Goal: Task Accomplishment & Management: Use online tool/utility

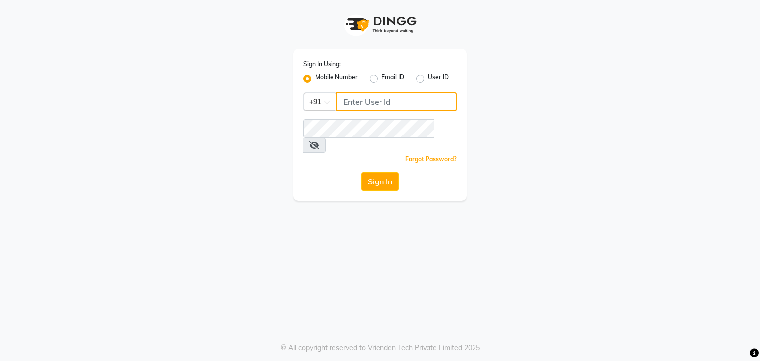
click at [388, 106] on input "Username" at bounding box center [396, 101] width 120 height 19
type input "7977244035"
click at [373, 154] on div "Forgot Password?" at bounding box center [379, 159] width 153 height 10
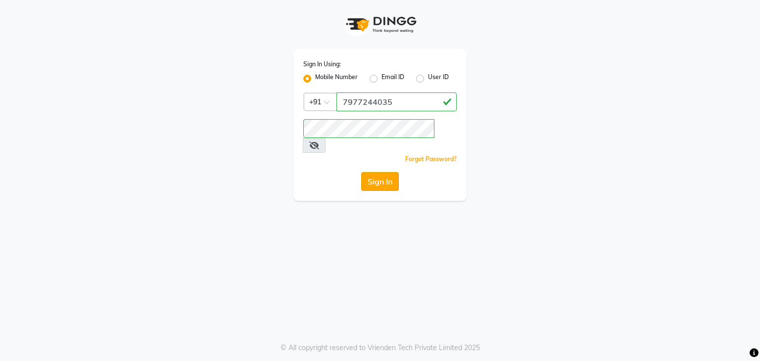
click at [383, 172] on button "Sign In" at bounding box center [380, 181] width 38 height 19
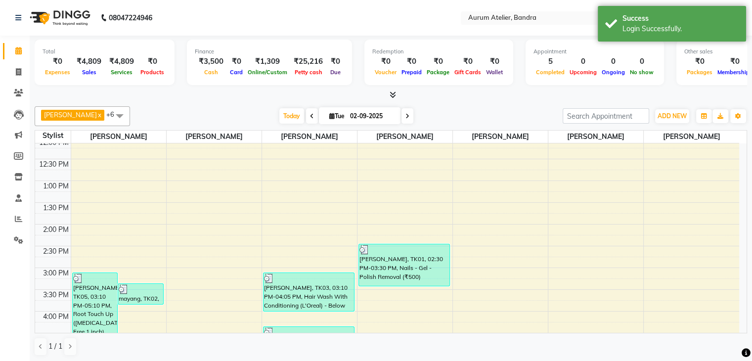
scroll to position [148, 0]
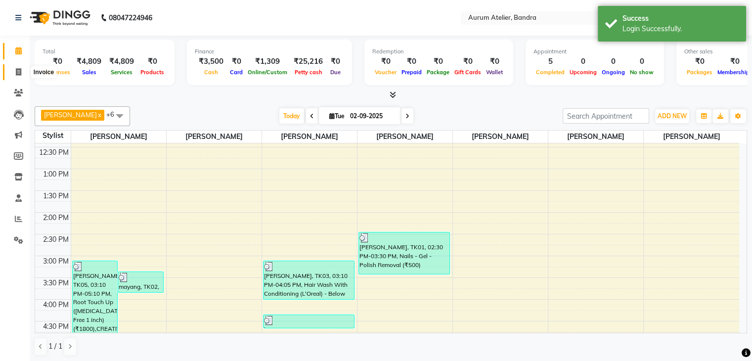
click at [19, 70] on icon at bounding box center [18, 71] width 5 height 7
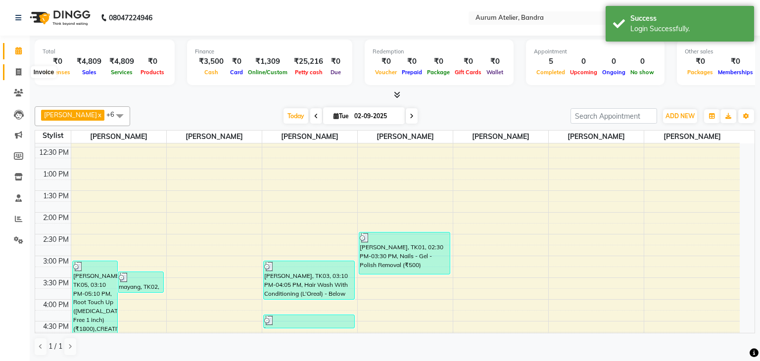
select select "7410"
select select "service"
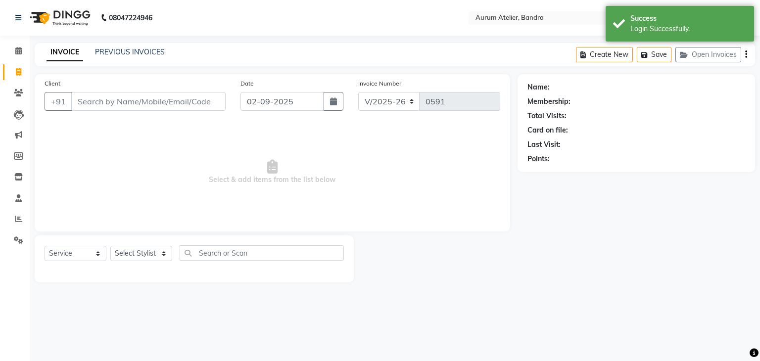
click at [156, 107] on input "Client" at bounding box center [148, 101] width 154 height 19
click at [718, 53] on button "Open Invoices" at bounding box center [708, 54] width 66 height 15
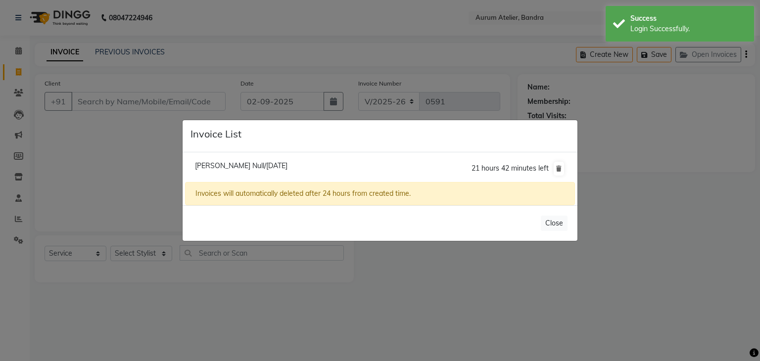
click at [215, 169] on span "[PERSON_NAME] Null/[DATE]" at bounding box center [241, 165] width 92 height 9
type input "9167350022"
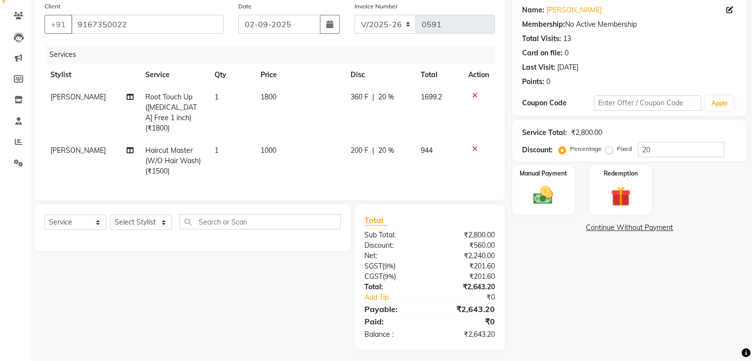
scroll to position [78, 0]
click at [282, 99] on td "1800" at bounding box center [300, 111] width 90 height 53
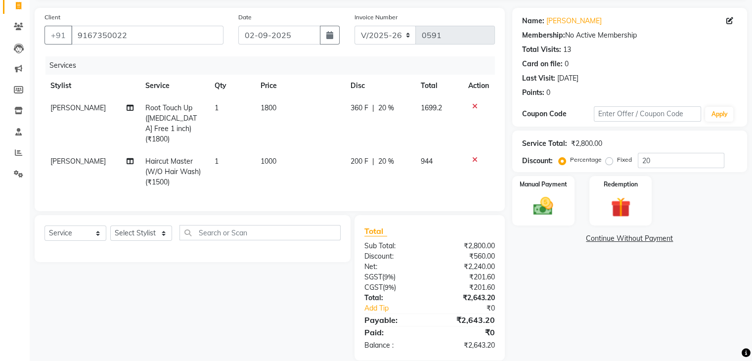
select select "66081"
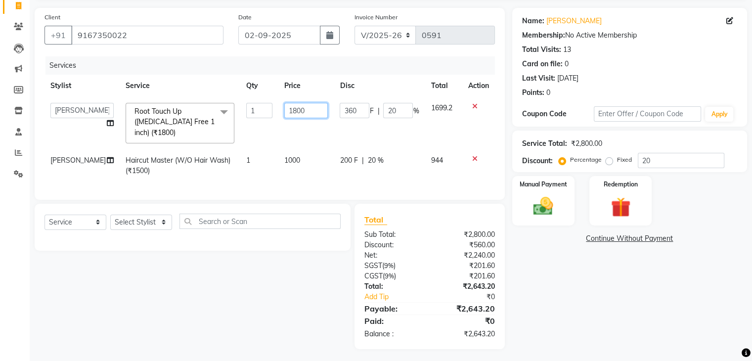
click at [306, 114] on input "1800" at bounding box center [306, 110] width 44 height 15
type input "1"
type input "1500"
click at [293, 155] on td "1000" at bounding box center [306, 165] width 56 height 33
select select "66081"
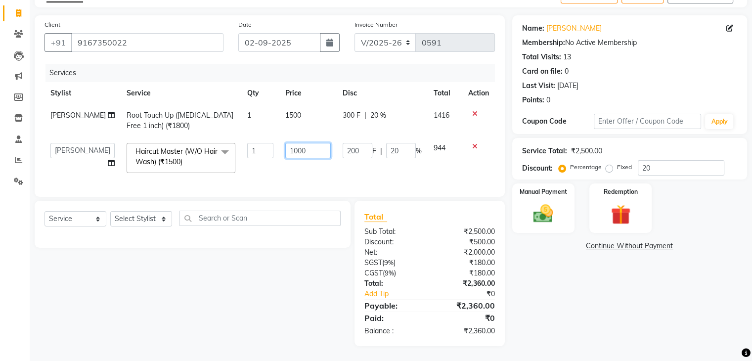
click at [301, 150] on input "1000" at bounding box center [307, 150] width 45 height 15
type input "1"
type input "800"
click at [409, 167] on td "200 F | 20 %" at bounding box center [382, 158] width 91 height 42
select select "66081"
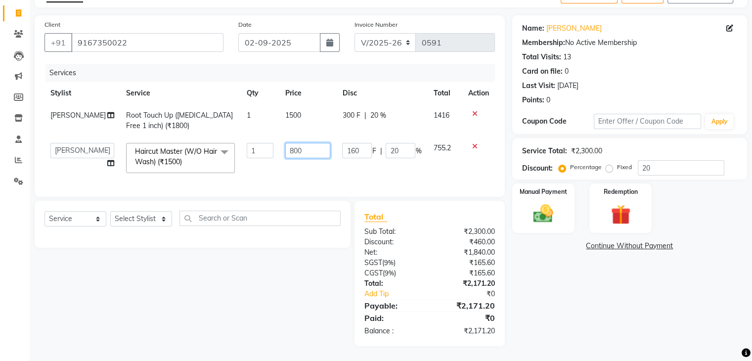
click at [314, 149] on input "800" at bounding box center [307, 150] width 45 height 15
click at [299, 108] on td "1500" at bounding box center [307, 120] width 57 height 33
select select "66081"
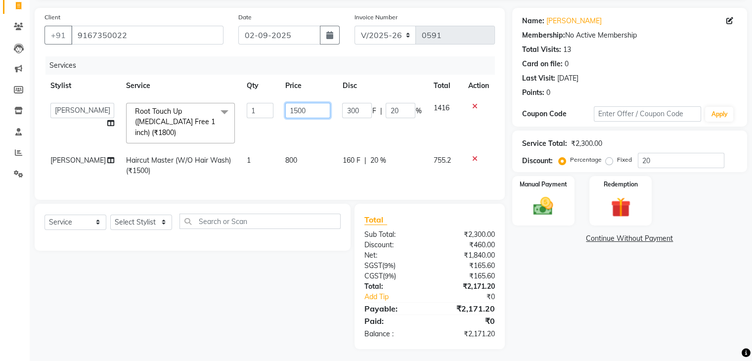
click at [299, 108] on input "1500" at bounding box center [307, 110] width 45 height 15
type input "1600"
drag, startPoint x: 344, startPoint y: 145, endPoint x: 336, endPoint y: 143, distance: 8.6
click at [344, 149] on td "160 F | 20 %" at bounding box center [381, 165] width 91 height 33
select select "66081"
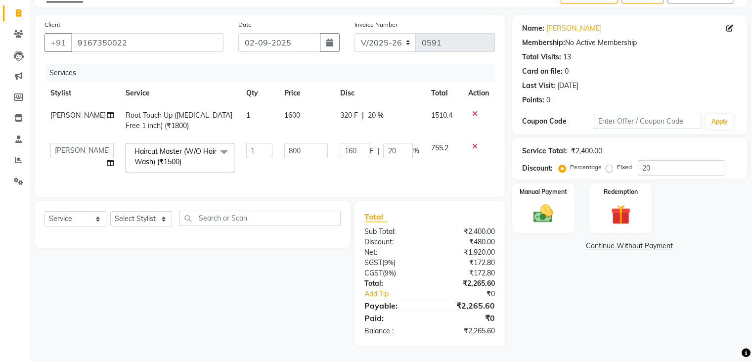
click at [296, 107] on td "1600" at bounding box center [306, 120] width 56 height 33
select select "66081"
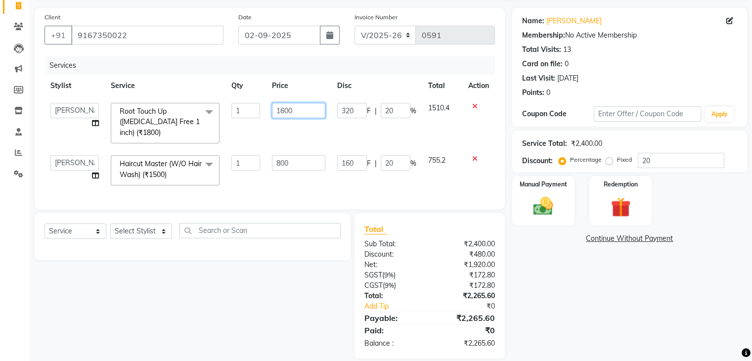
click at [303, 109] on input "1600" at bounding box center [298, 110] width 53 height 15
type input "1550"
click at [398, 181] on div "Services Stylist Service Qty Price Disc Total Action [PERSON_NAME] chariya [PER…" at bounding box center [270, 127] width 451 height 143
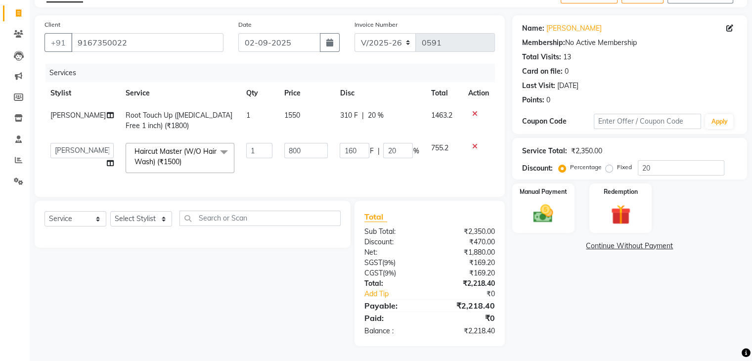
click at [293, 109] on td "1550" at bounding box center [306, 120] width 56 height 33
select select "66081"
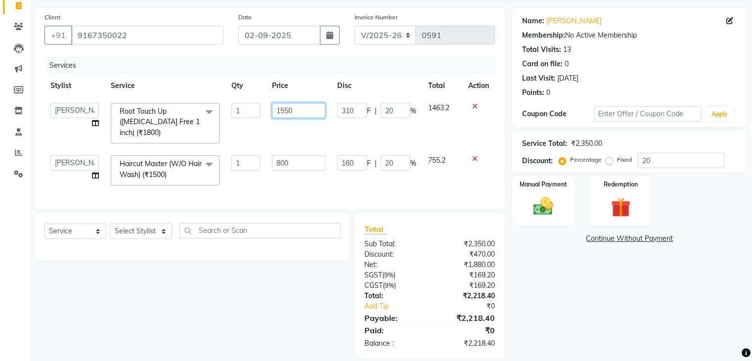
click at [309, 109] on input "1550" at bounding box center [298, 110] width 53 height 15
type input "1590"
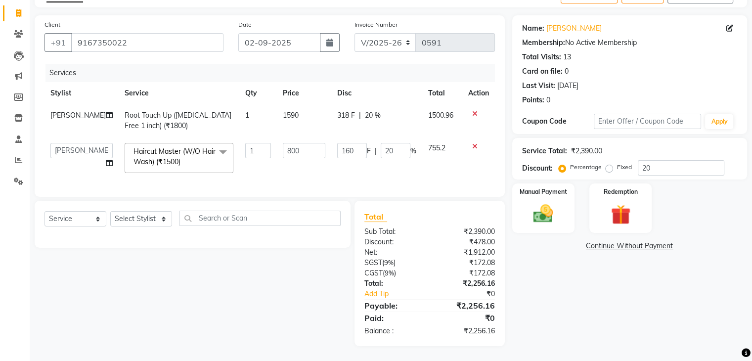
click at [539, 304] on div "Name: [PERSON_NAME] Membership: No Active Membership Total Visits: 13 Card on f…" at bounding box center [633, 180] width 242 height 331
click at [291, 104] on td "1590" at bounding box center [304, 120] width 54 height 33
select select "66081"
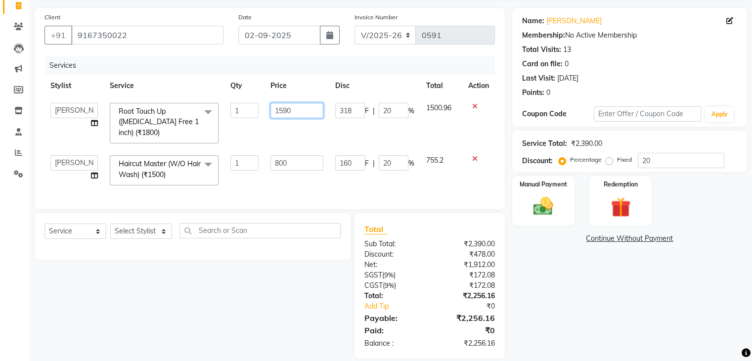
click at [307, 110] on input "1590" at bounding box center [297, 110] width 52 height 15
type input "1580"
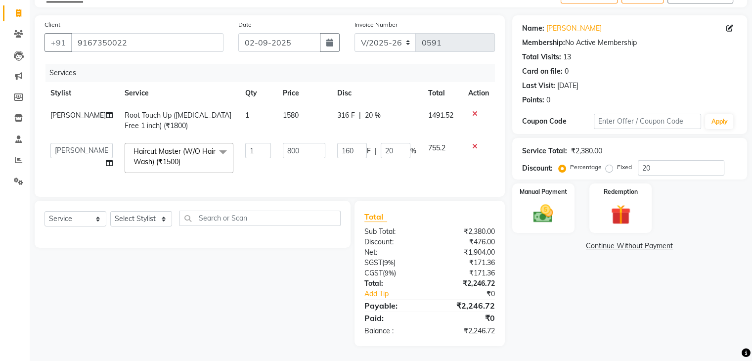
click at [305, 106] on td "1580" at bounding box center [304, 120] width 54 height 33
select select "66081"
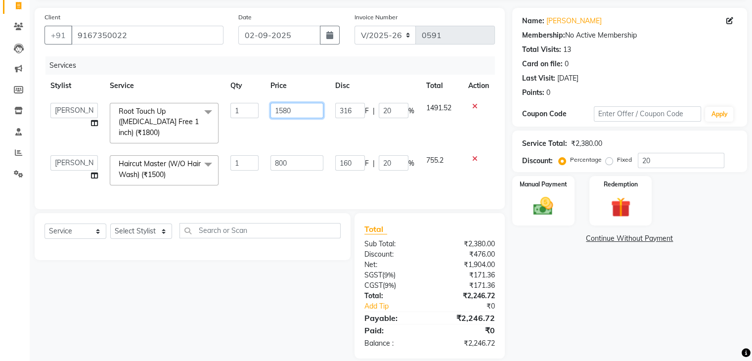
click at [308, 108] on input "1580" at bounding box center [297, 110] width 52 height 15
type input "1560"
click at [601, 315] on div "Name: [PERSON_NAME] Membership: No Active Membership Total Visits: 13 Card on f…" at bounding box center [633, 183] width 242 height 351
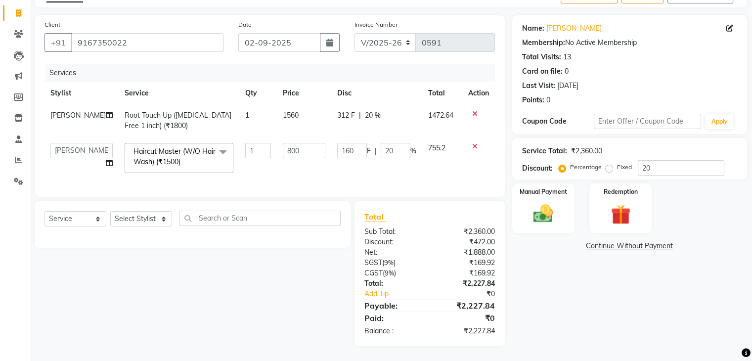
click at [295, 108] on td "1560" at bounding box center [304, 120] width 54 height 33
select select "66081"
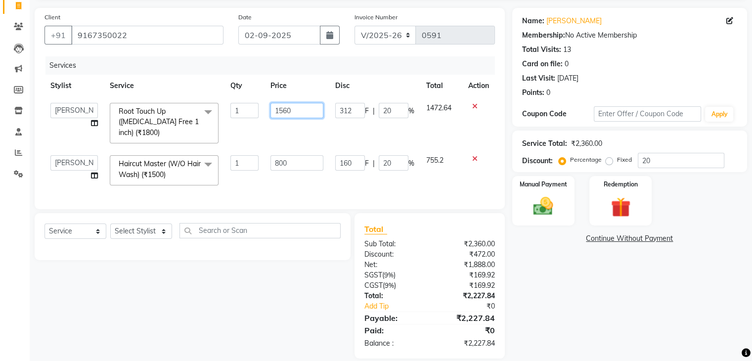
click at [295, 108] on input "1560" at bounding box center [297, 110] width 52 height 15
type input "1565"
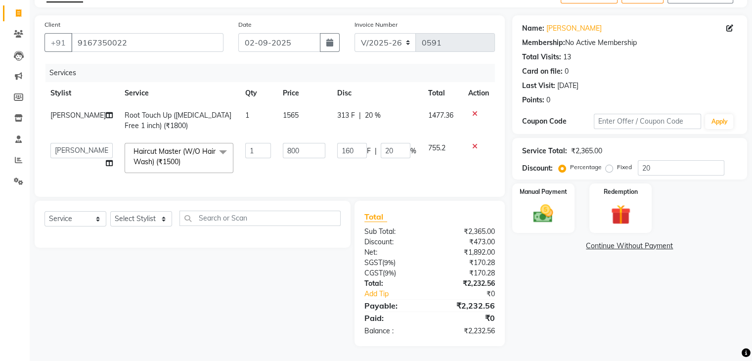
click at [649, 329] on div "Name: [PERSON_NAME] Membership: No Active Membership Total Visits: 13 Card on f…" at bounding box center [633, 180] width 242 height 331
click at [303, 107] on td "1565" at bounding box center [304, 120] width 54 height 33
select select "66081"
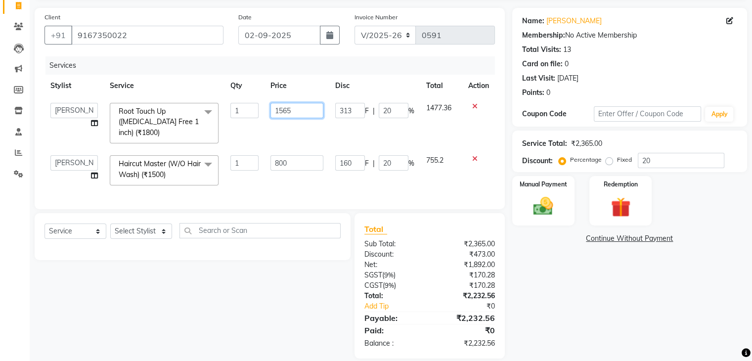
click at [303, 107] on input "1565" at bounding box center [297, 110] width 52 height 15
type input "1570"
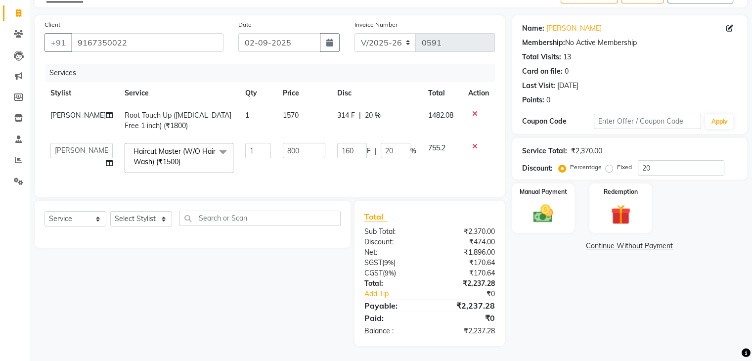
click at [612, 329] on div "Name: [PERSON_NAME] Membership: No Active Membership Total Visits: 13 Card on f…" at bounding box center [633, 180] width 242 height 331
click at [295, 104] on td "1570" at bounding box center [304, 120] width 54 height 33
select select "66081"
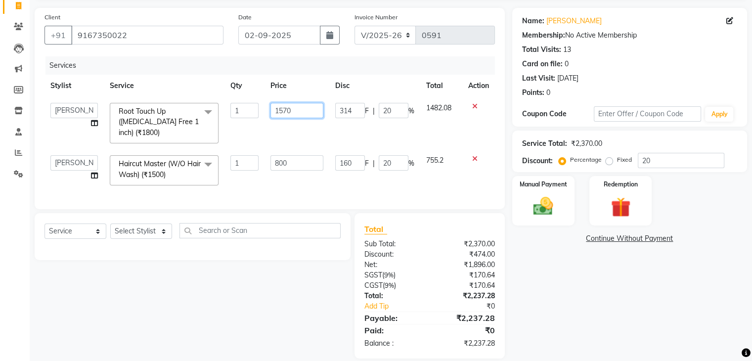
click at [303, 109] on input "1570" at bounding box center [297, 110] width 52 height 15
type input "1575"
click at [575, 296] on div "Name: [PERSON_NAME] Membership: No Active Membership Total Visits: 13 Card on f…" at bounding box center [633, 183] width 242 height 351
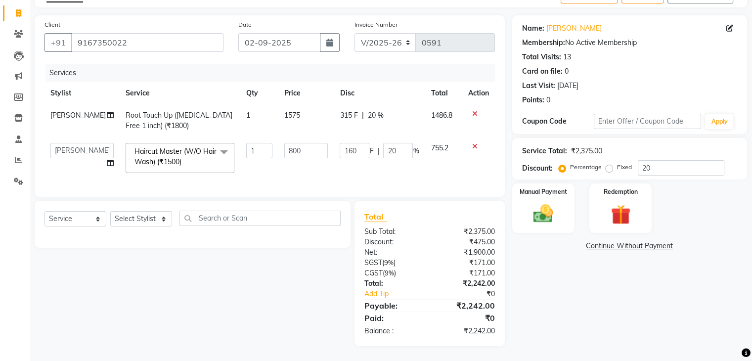
click at [296, 116] on td "1575" at bounding box center [306, 120] width 56 height 33
select select "66081"
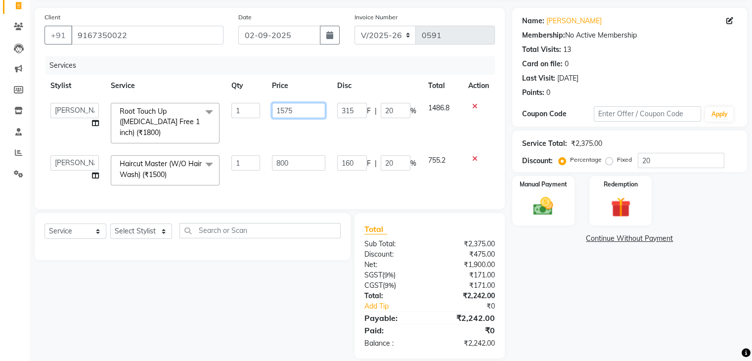
click at [297, 113] on input "1575" at bounding box center [298, 110] width 53 height 15
type input "1573"
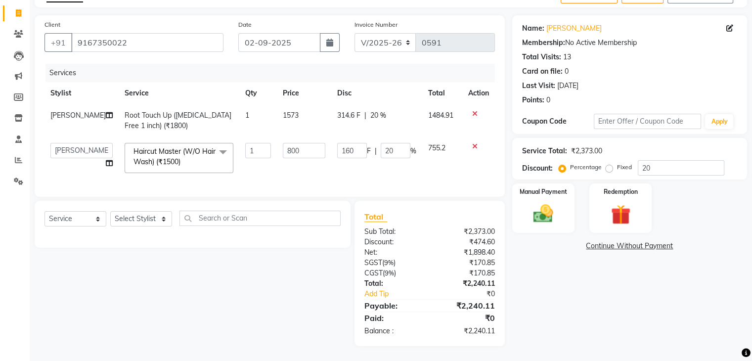
click at [567, 281] on div "Name: [PERSON_NAME] Membership: No Active Membership Total Visits: 13 Card on f…" at bounding box center [633, 180] width 242 height 331
click at [302, 110] on td "1573" at bounding box center [304, 120] width 54 height 33
select select "66081"
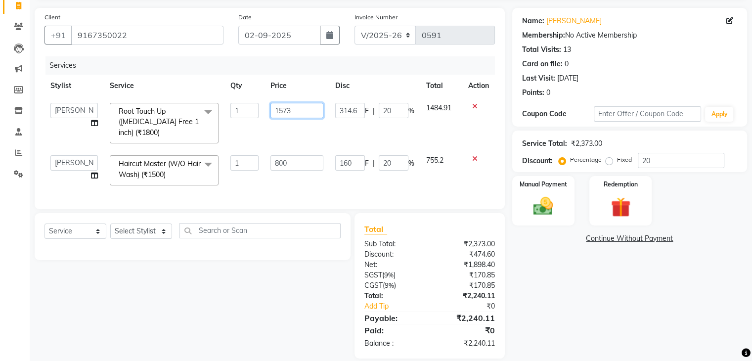
click at [320, 105] on input "1573" at bounding box center [297, 110] width 52 height 15
type input "1572"
click at [618, 276] on div "Name: [PERSON_NAME] Membership: No Active Membership Total Visits: 13 Card on f…" at bounding box center [633, 183] width 242 height 351
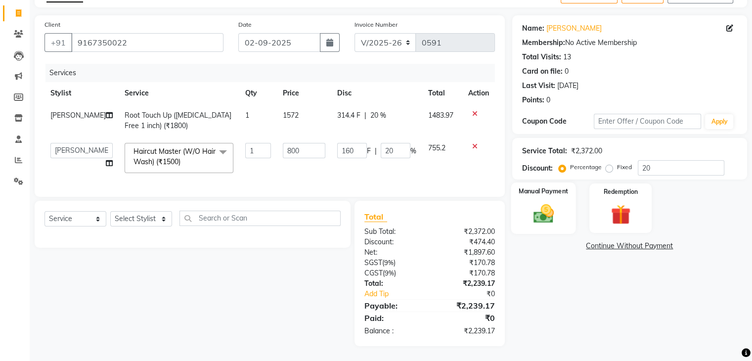
click at [552, 209] on img at bounding box center [543, 214] width 33 height 24
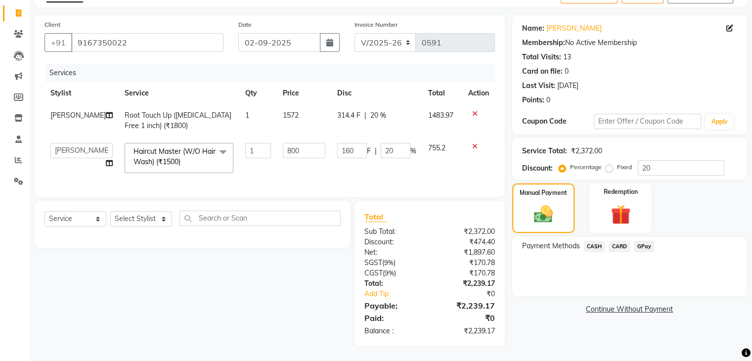
click at [643, 241] on span "GPay" at bounding box center [644, 246] width 20 height 11
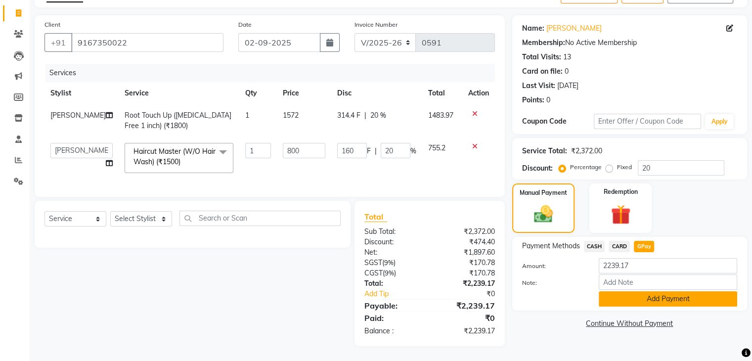
click at [646, 295] on button "Add Payment" at bounding box center [668, 298] width 138 height 15
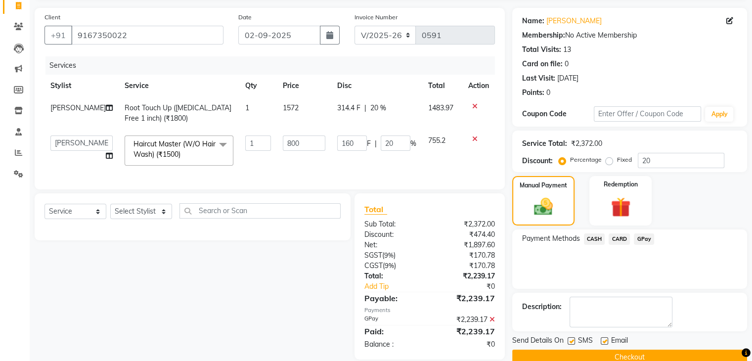
scroll to position [87, 0]
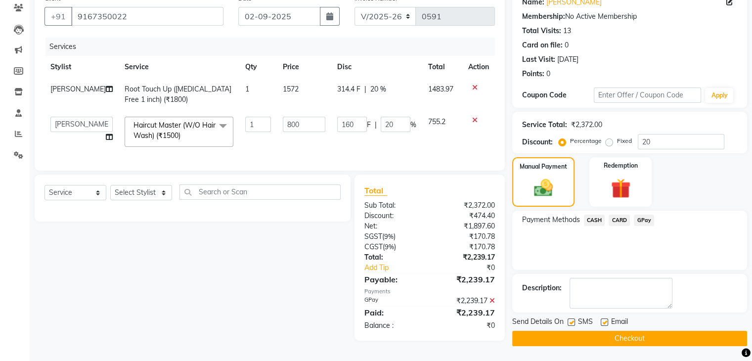
click at [637, 340] on button "Checkout" at bounding box center [629, 338] width 235 height 15
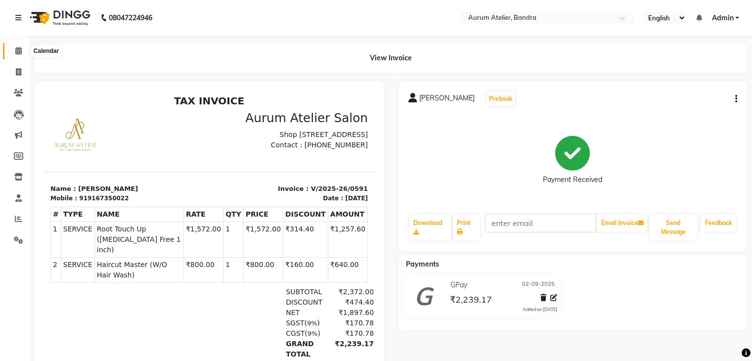
click at [15, 53] on icon at bounding box center [18, 50] width 6 height 7
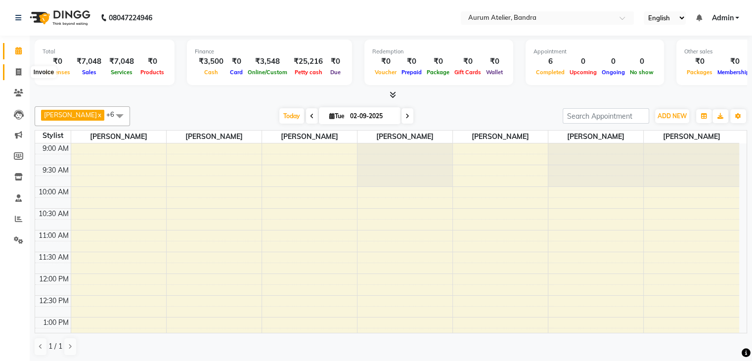
click at [17, 72] on icon at bounding box center [18, 71] width 5 height 7
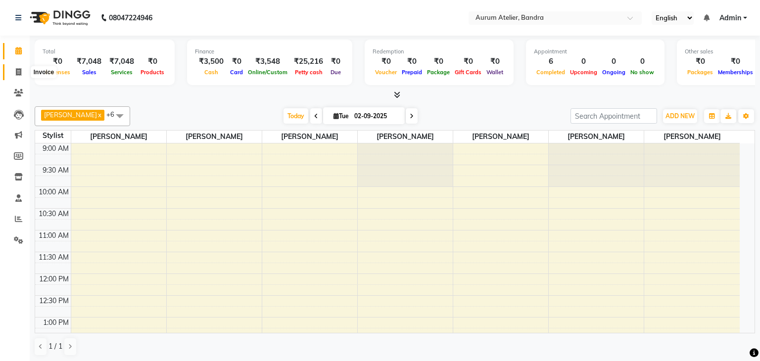
select select "7410"
select select "service"
